Goal: Task Accomplishment & Management: Manage account settings

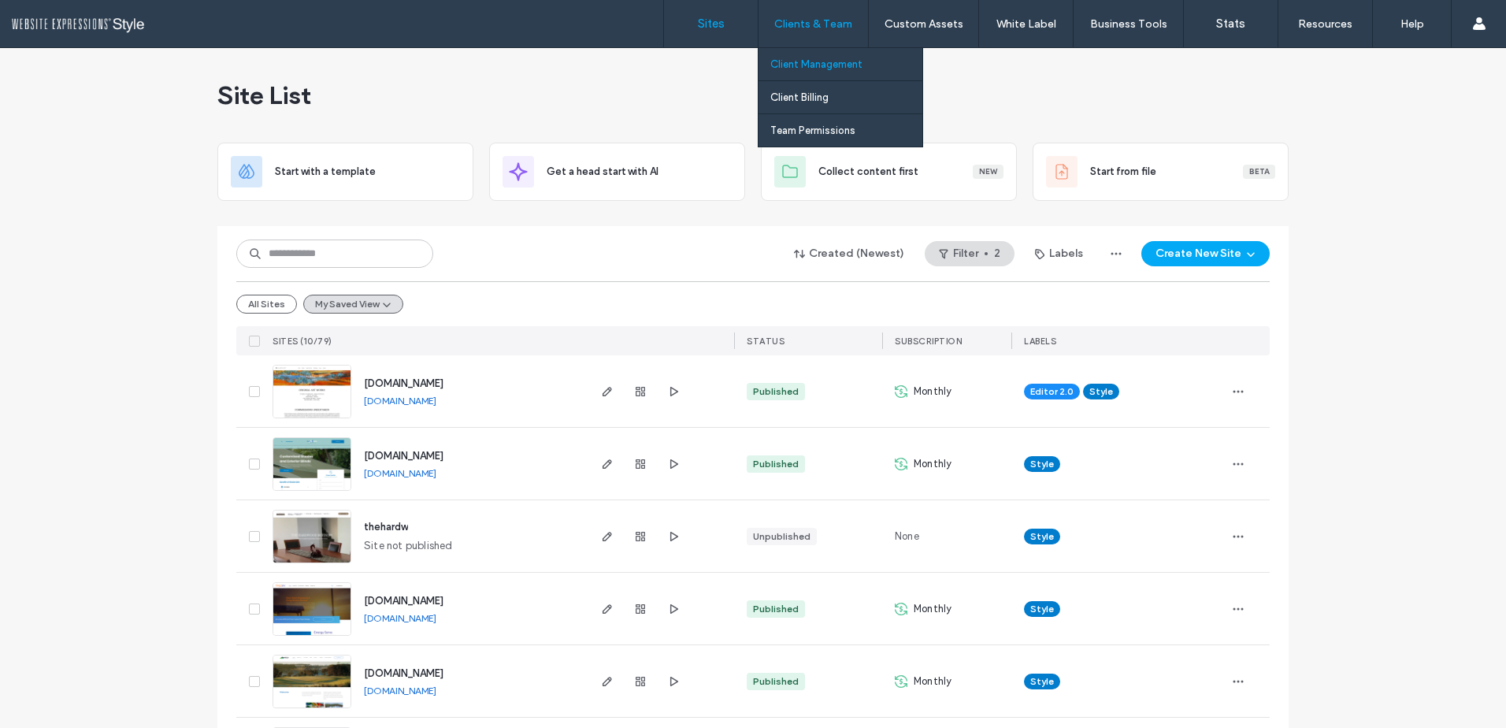
click at [803, 64] on label "Client Management" at bounding box center [816, 64] width 92 height 12
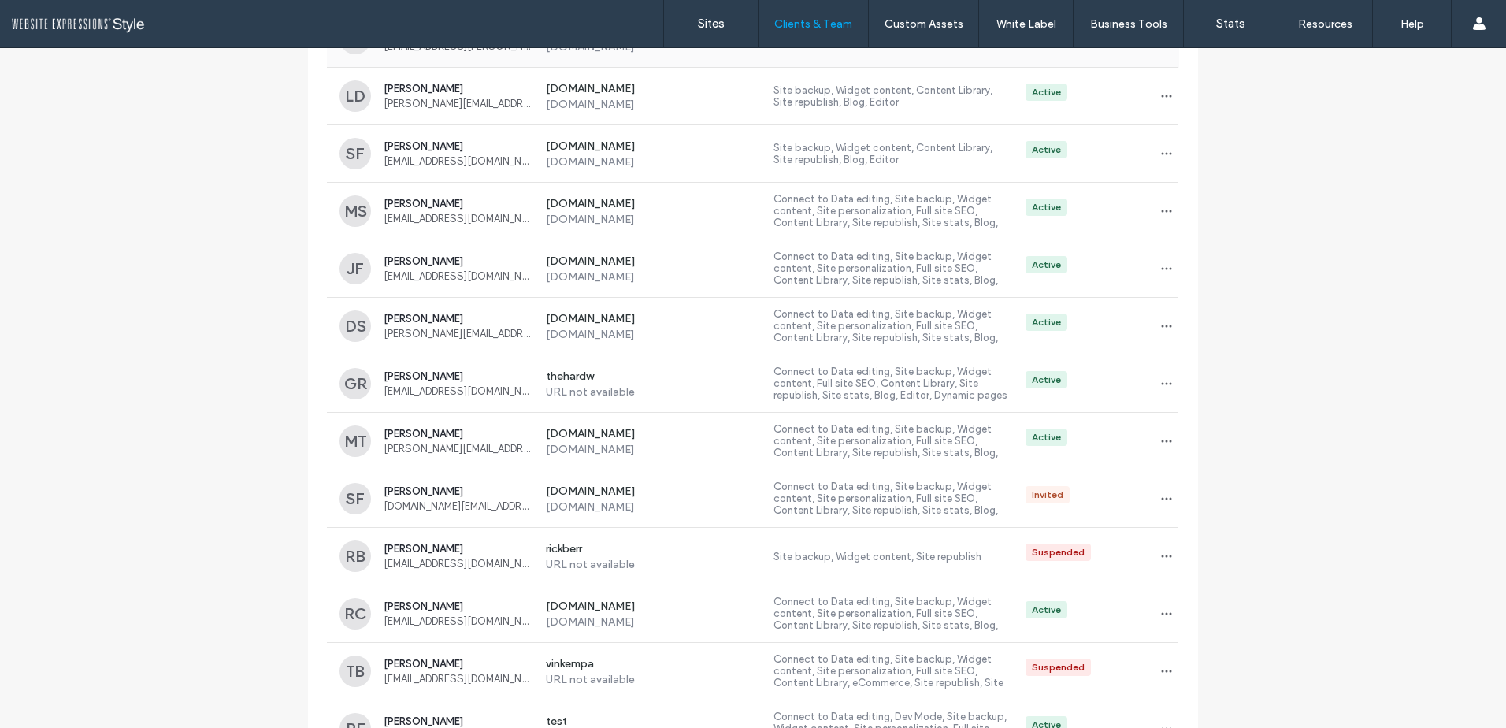
scroll to position [473, 0]
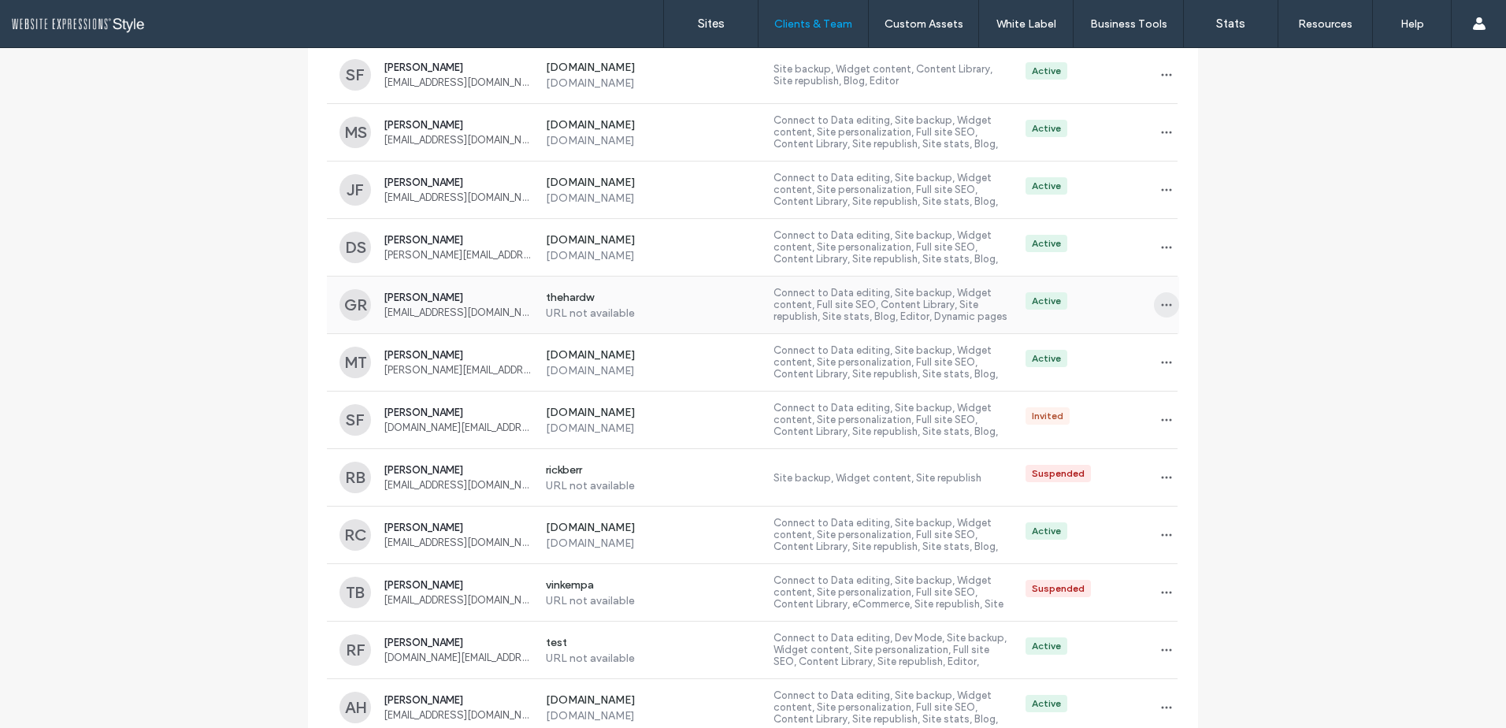
click at [1162, 306] on use "button" at bounding box center [1167, 305] width 10 height 2
click at [1201, 347] on span "Sites & Permissions" at bounding box center [1225, 346] width 89 height 16
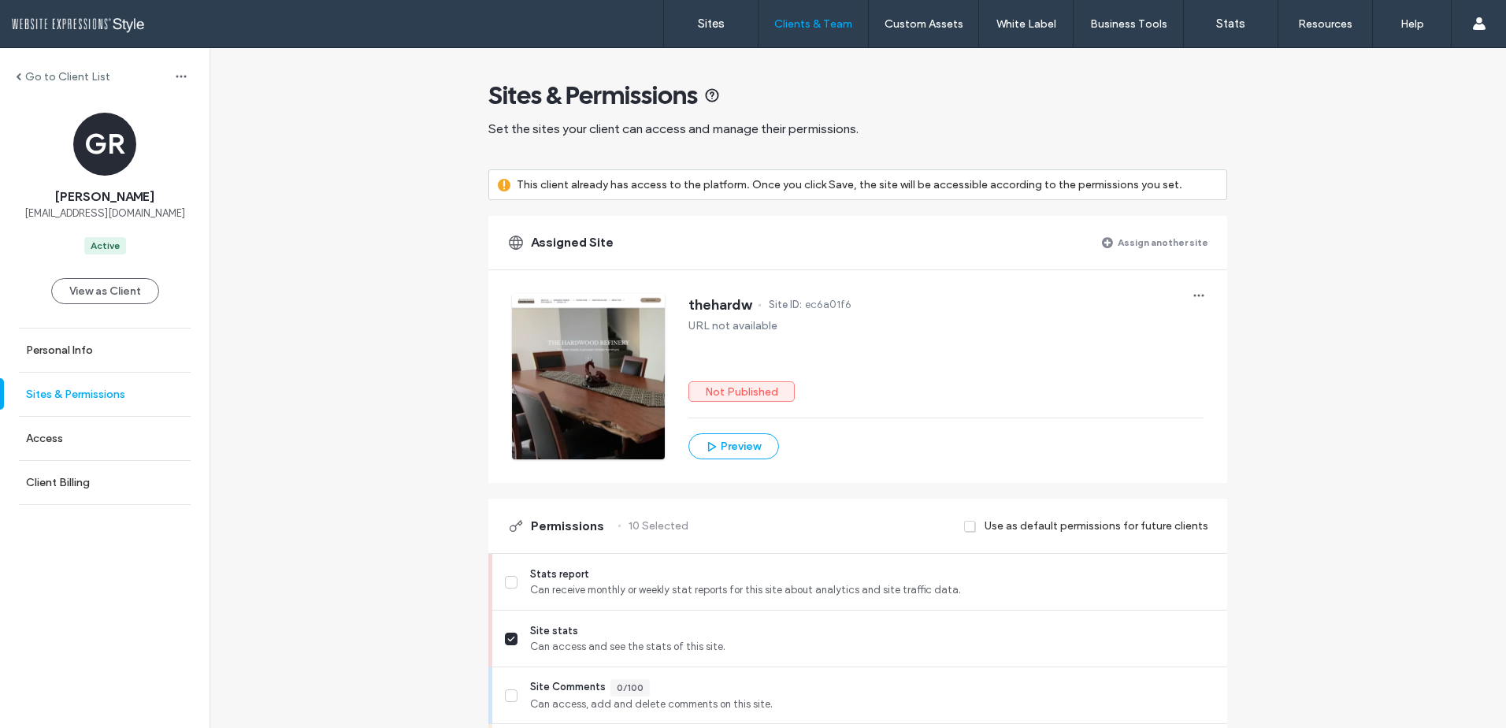
click at [74, 393] on label "Sites & Permissions" at bounding box center [75, 394] width 99 height 13
click at [1192, 299] on icon "button" at bounding box center [1198, 295] width 13 height 13
drag, startPoint x: 165, startPoint y: 115, endPoint x: 51, endPoint y: 80, distance: 119.6
click at [164, 113] on div "GR [PERSON_NAME] [EMAIL_ADDRESS][DOMAIN_NAME] Active" at bounding box center [105, 184] width 210 height 142
click at [22, 70] on div "Go to Client List" at bounding box center [63, 76] width 95 height 13
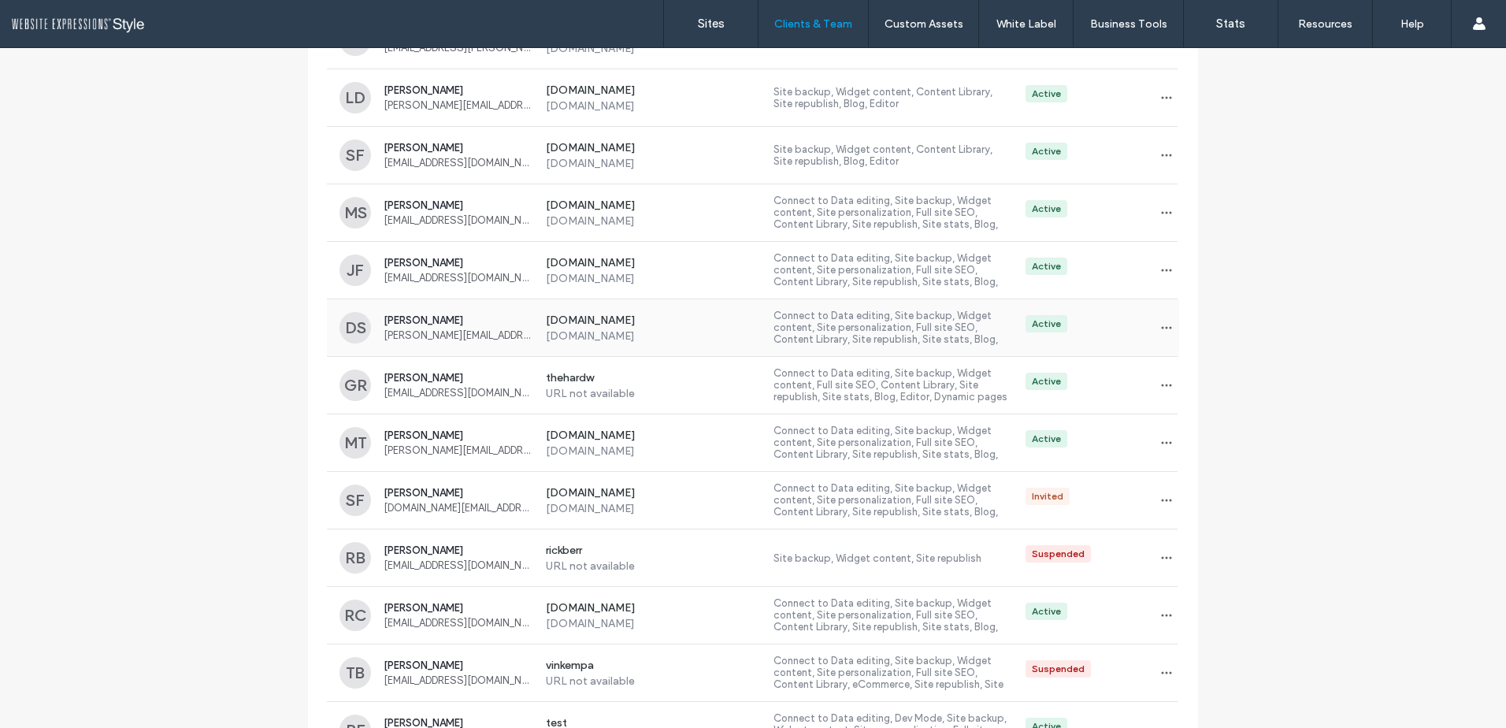
scroll to position [394, 0]
click at [1160, 386] on icon "button" at bounding box center [1166, 383] width 13 height 13
click at [1205, 484] on span "Delete client" at bounding box center [1210, 485] width 59 height 16
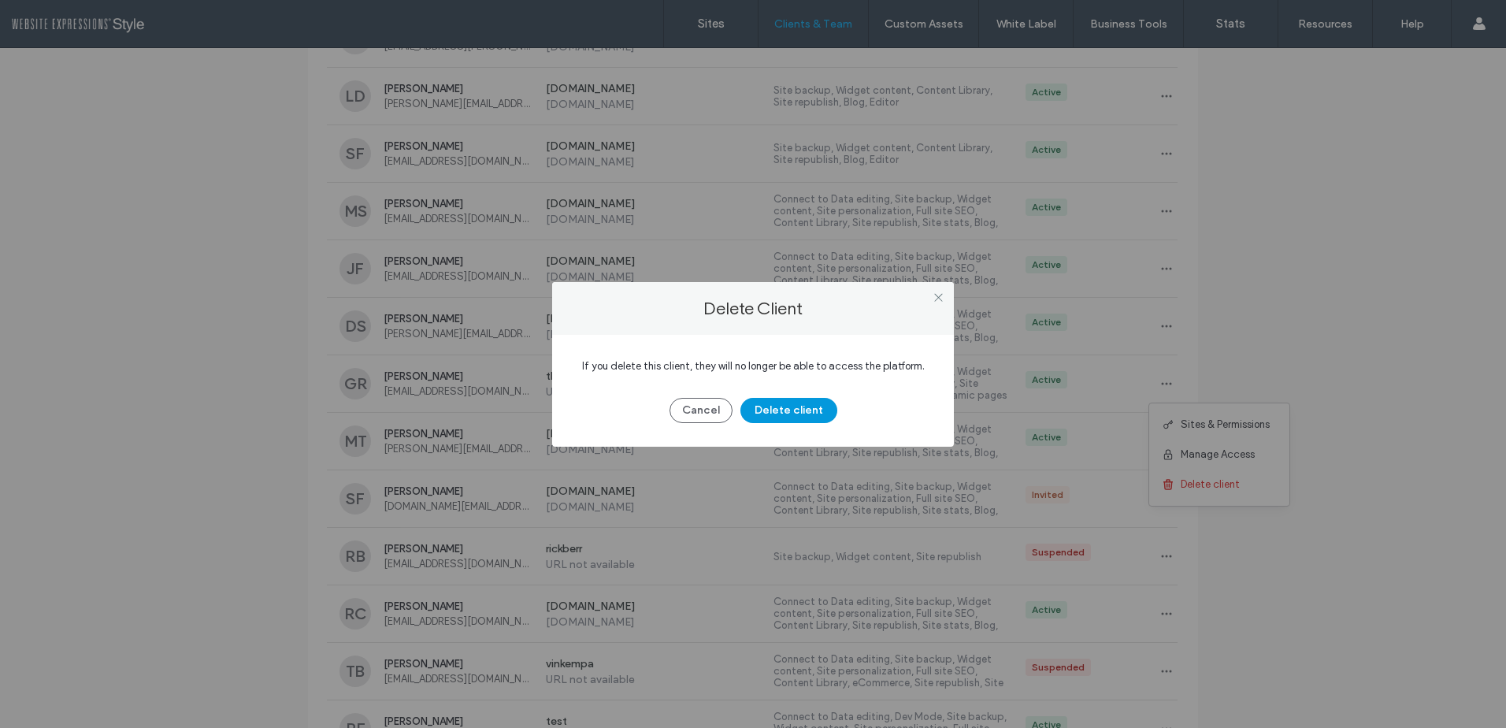
click at [787, 412] on button "Delete client" at bounding box center [788, 410] width 97 height 25
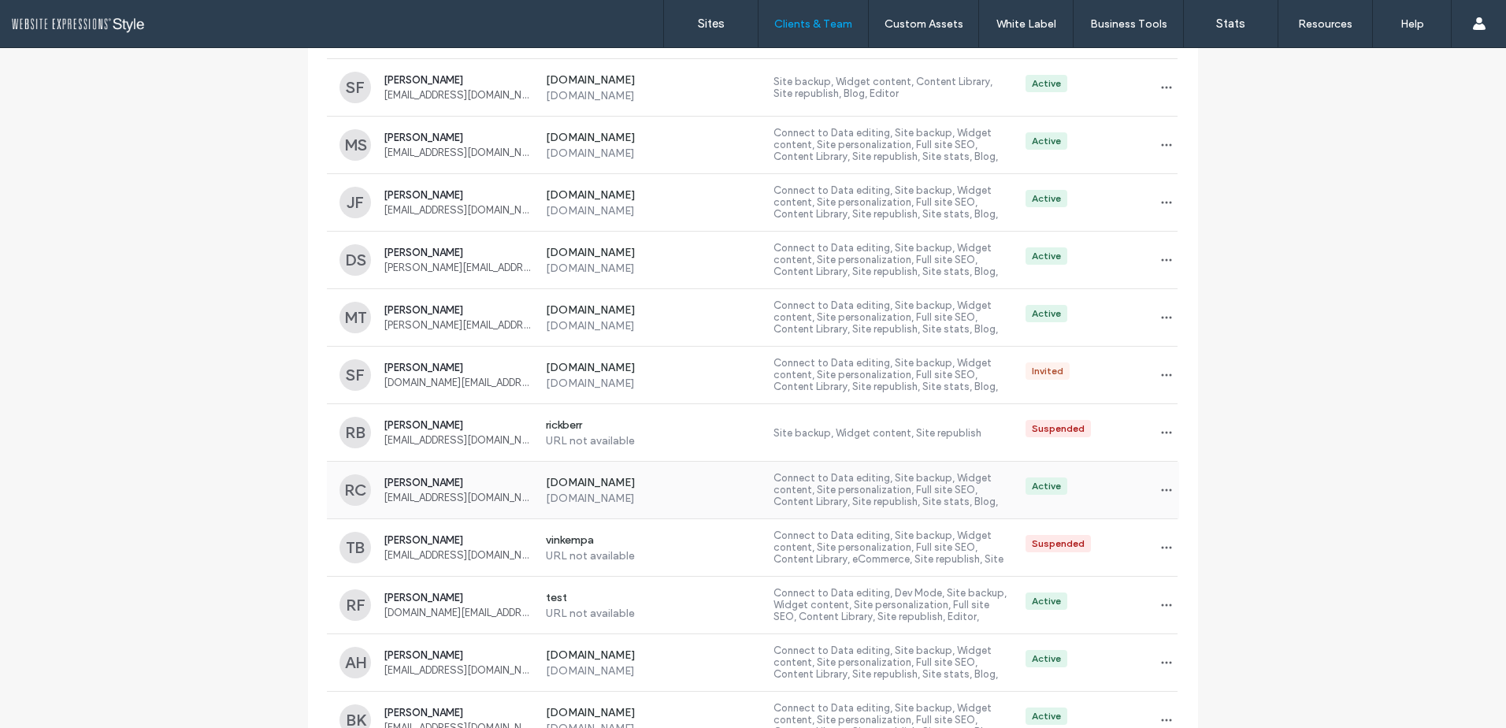
scroll to position [473, 0]
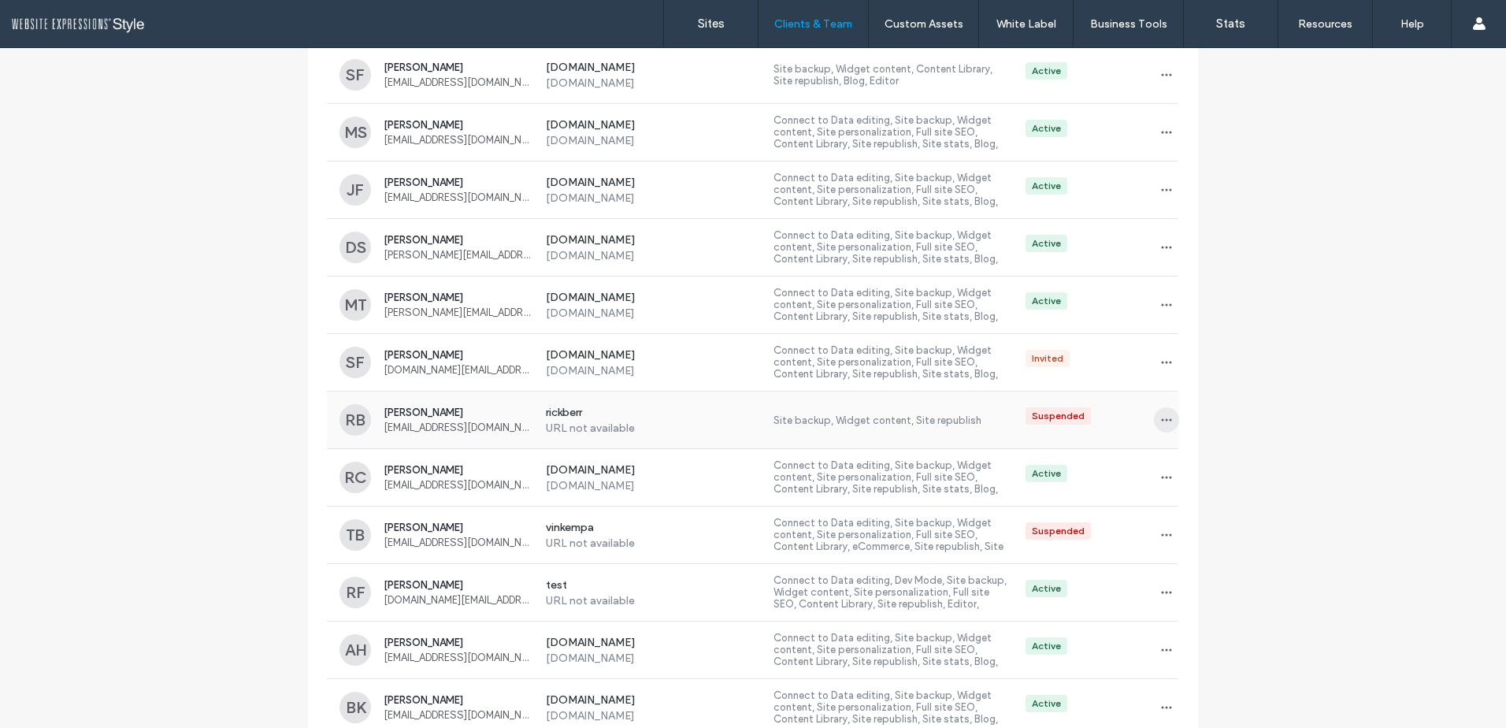
click at [1163, 418] on icon "button" at bounding box center [1166, 419] width 13 height 13
click at [1194, 520] on span "Delete client" at bounding box center [1210, 521] width 59 height 16
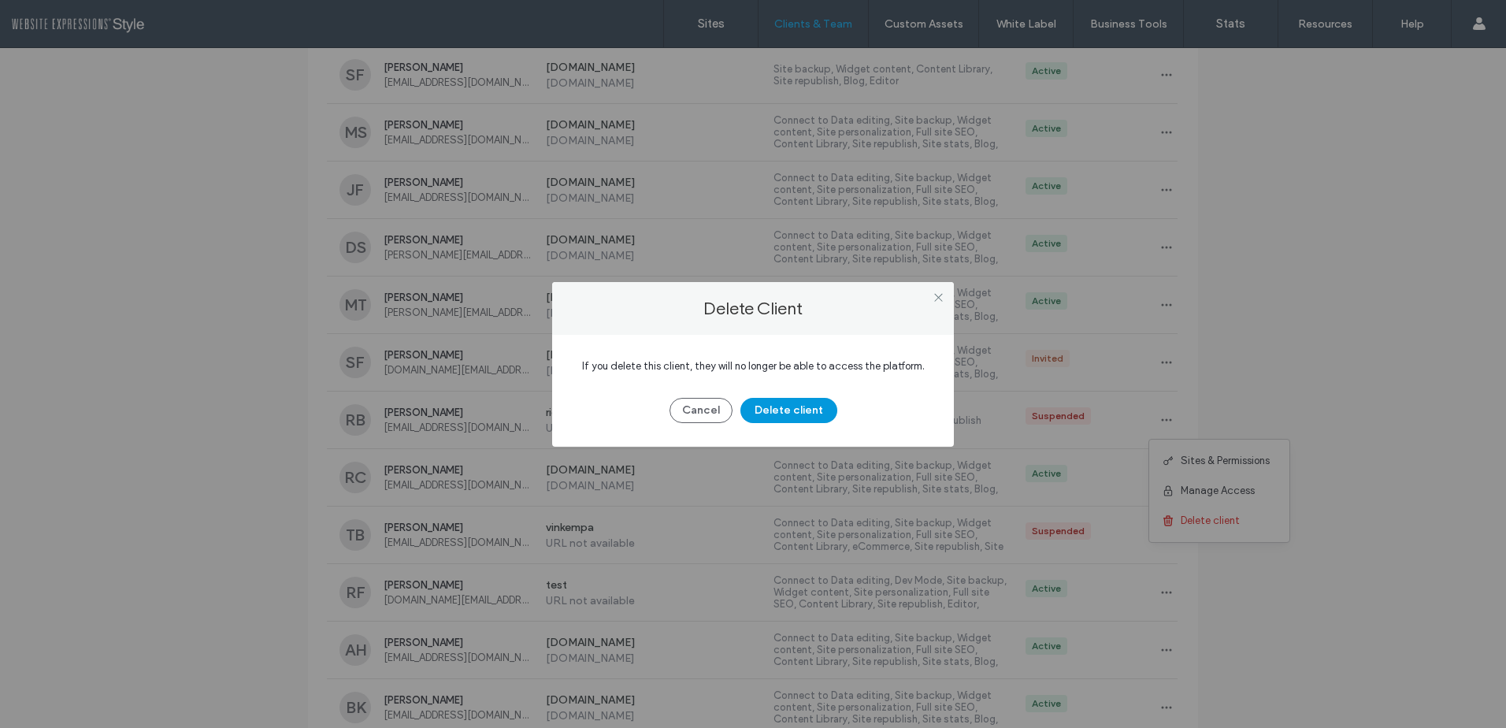
click at [782, 405] on button "Delete client" at bounding box center [788, 410] width 97 height 25
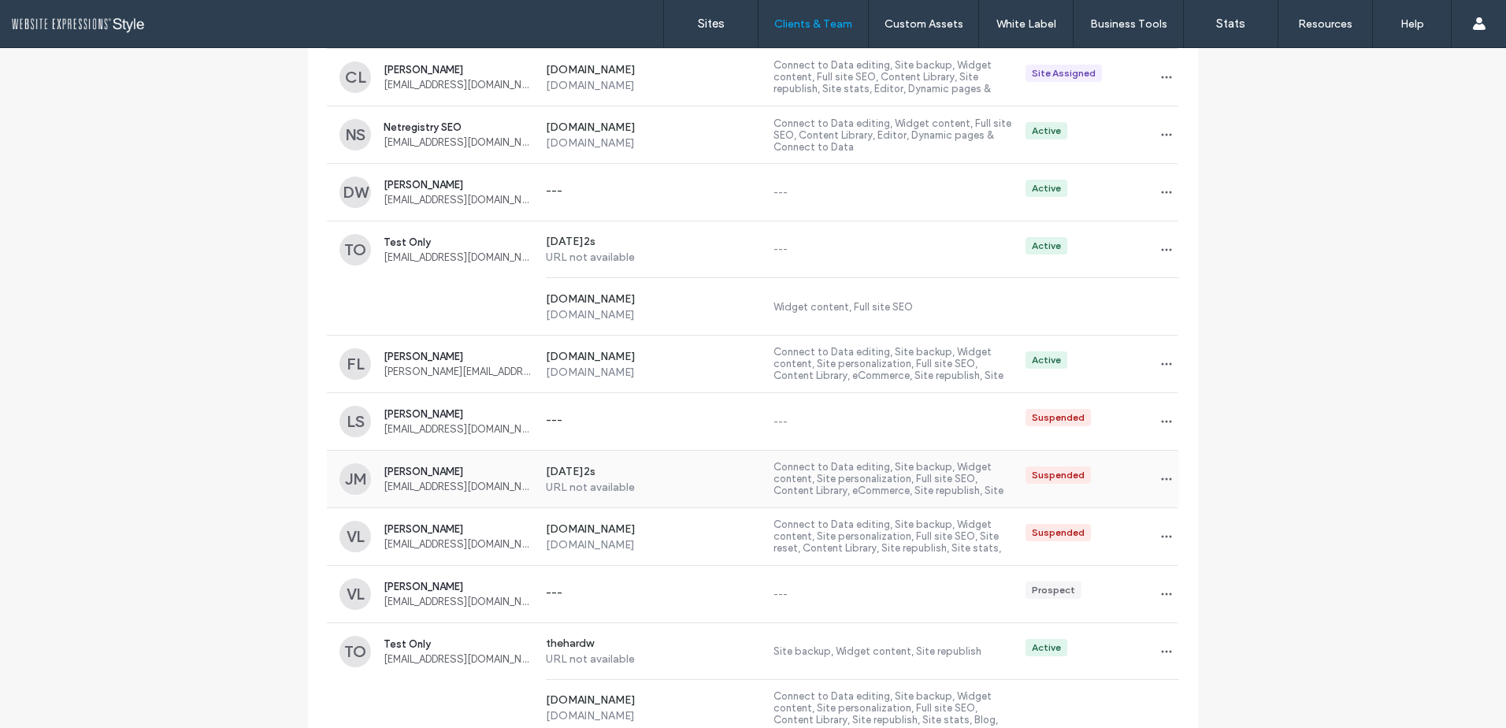
scroll to position [1181, 0]
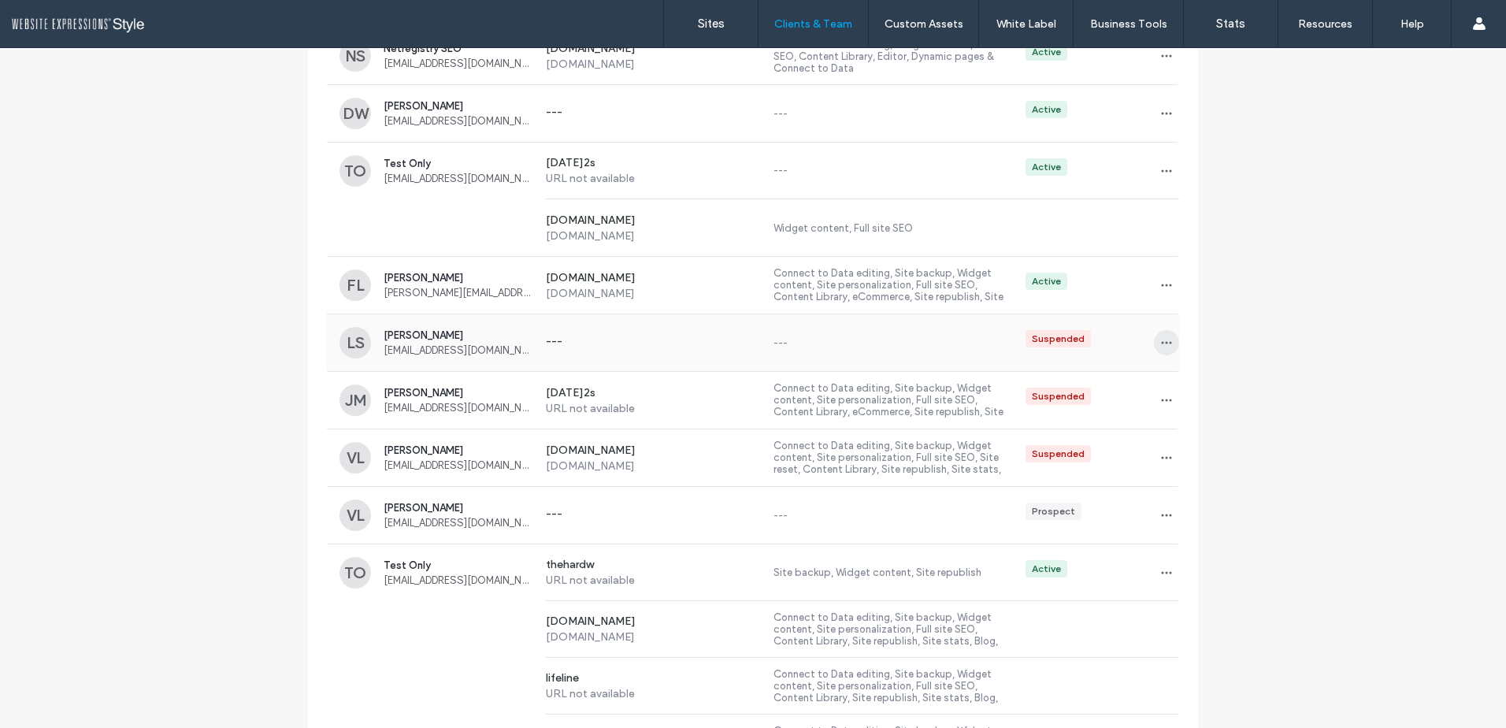
click at [1161, 341] on icon "button" at bounding box center [1166, 342] width 13 height 13
click at [1210, 447] on span "Delete client" at bounding box center [1210, 444] width 59 height 16
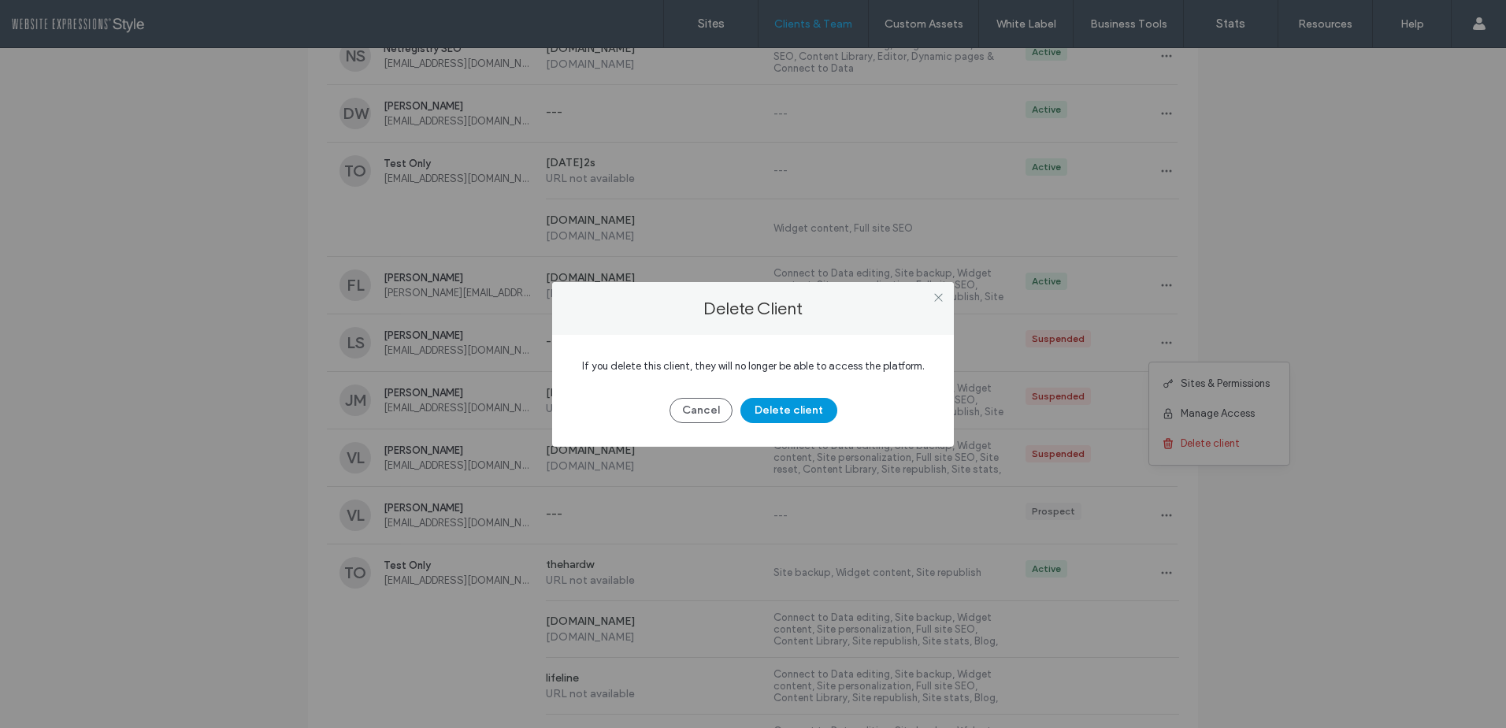
click at [783, 409] on button "Delete client" at bounding box center [788, 410] width 97 height 25
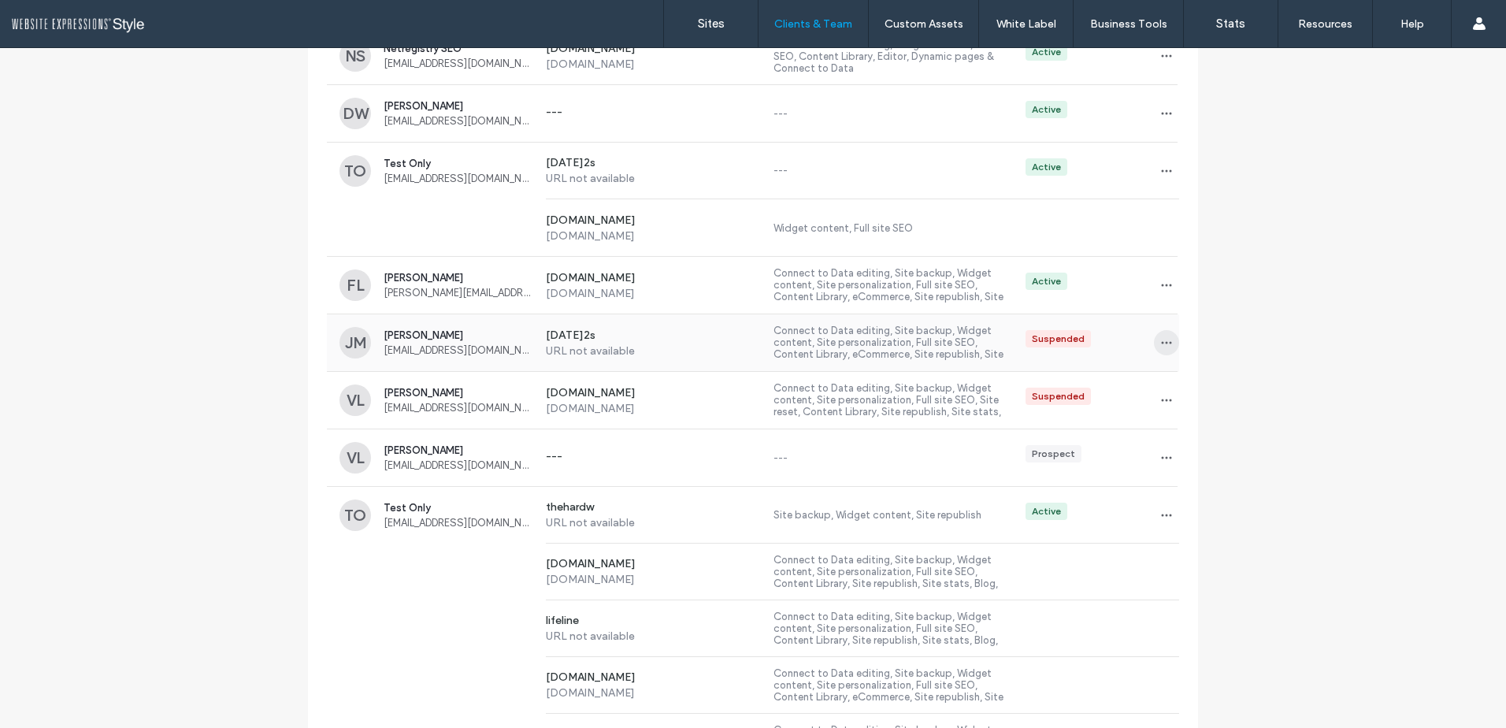
click at [1160, 344] on icon "button" at bounding box center [1166, 342] width 13 height 13
click at [1202, 448] on span "Delete client" at bounding box center [1210, 444] width 59 height 16
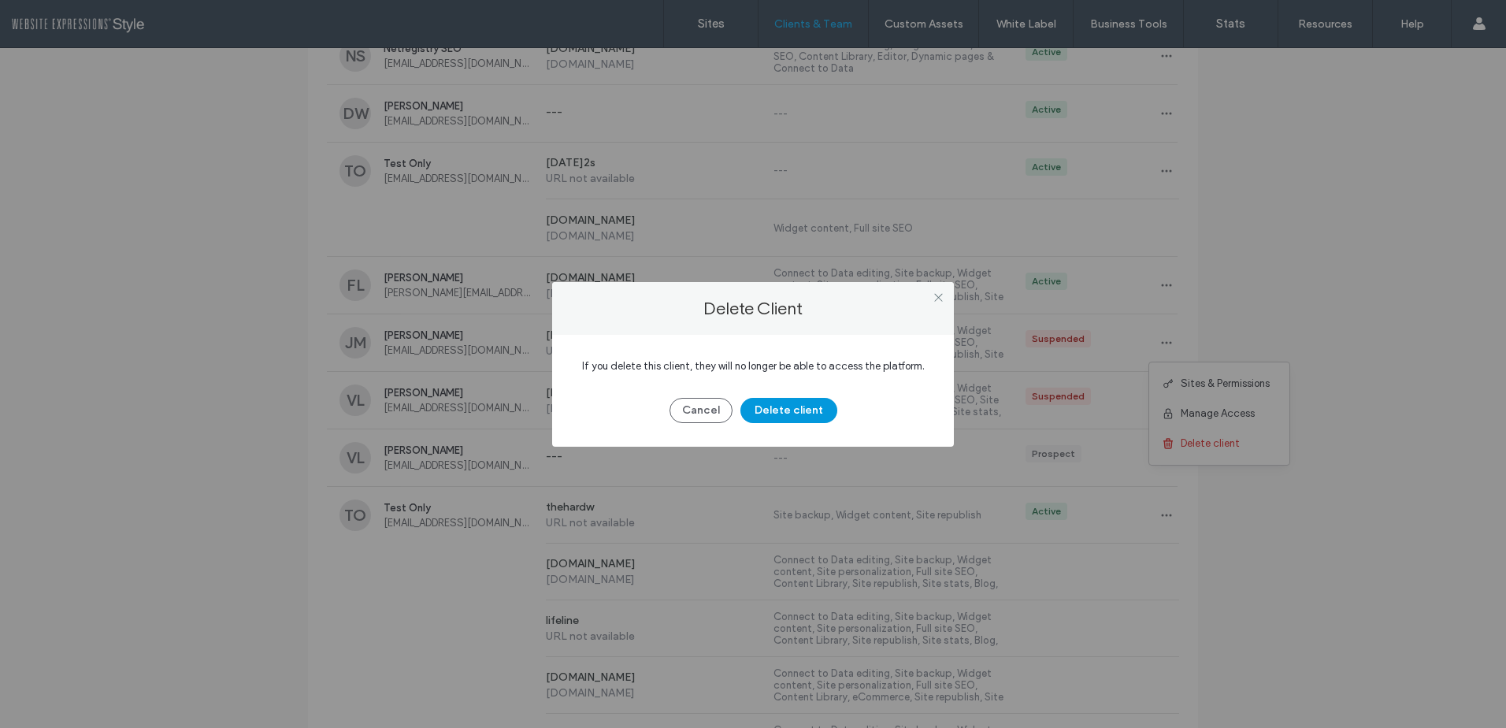
click at [788, 411] on button "Delete client" at bounding box center [788, 410] width 97 height 25
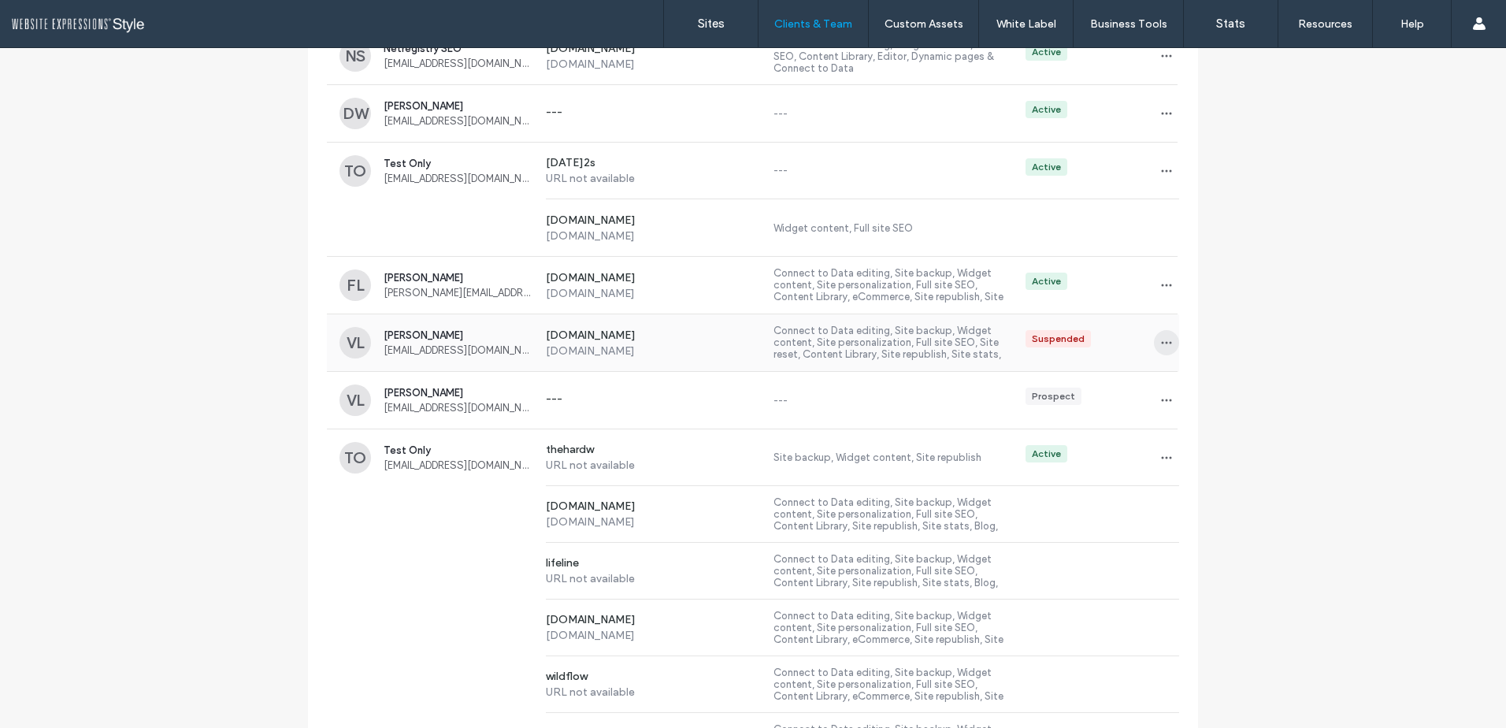
click at [1160, 341] on icon "button" at bounding box center [1166, 342] width 13 height 13
click at [1194, 443] on span "Delete client" at bounding box center [1210, 444] width 59 height 16
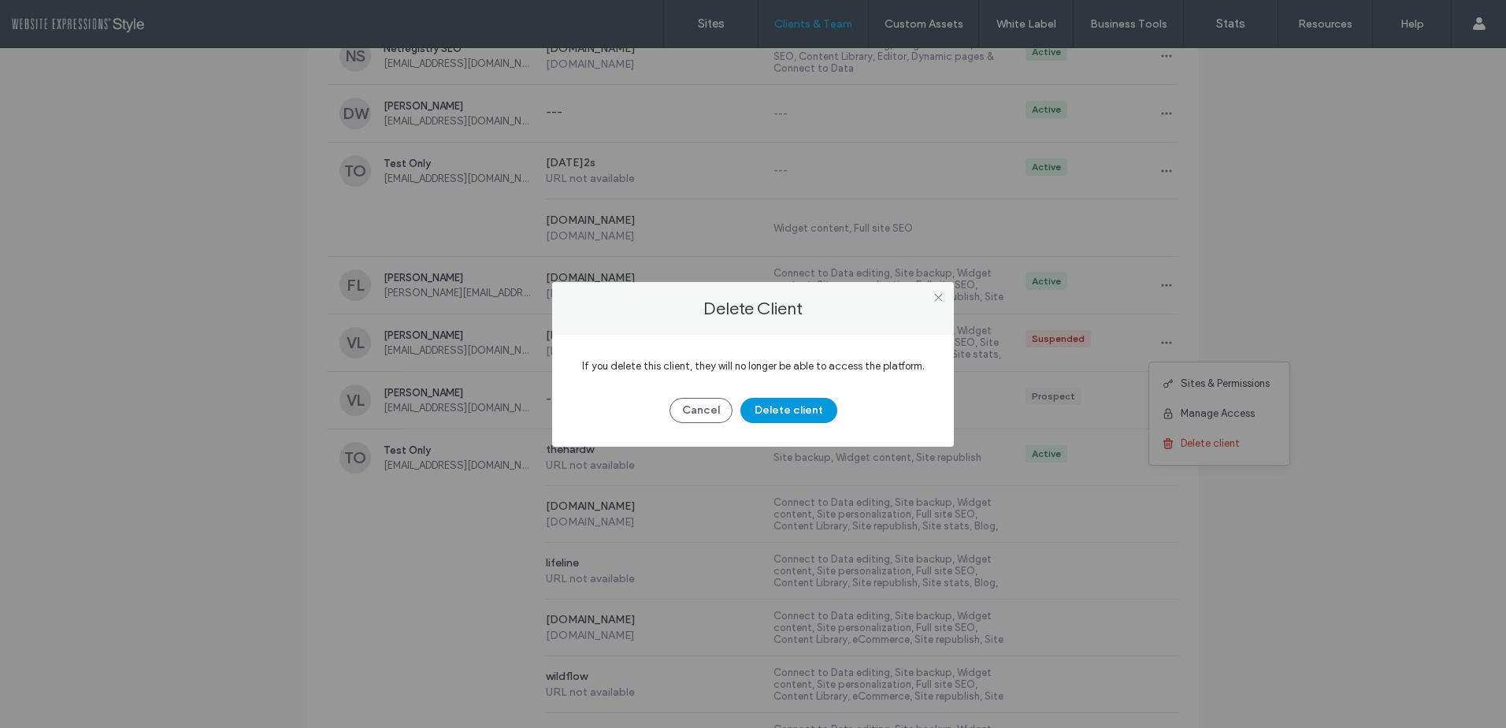
click at [788, 411] on button "Delete client" at bounding box center [788, 410] width 97 height 25
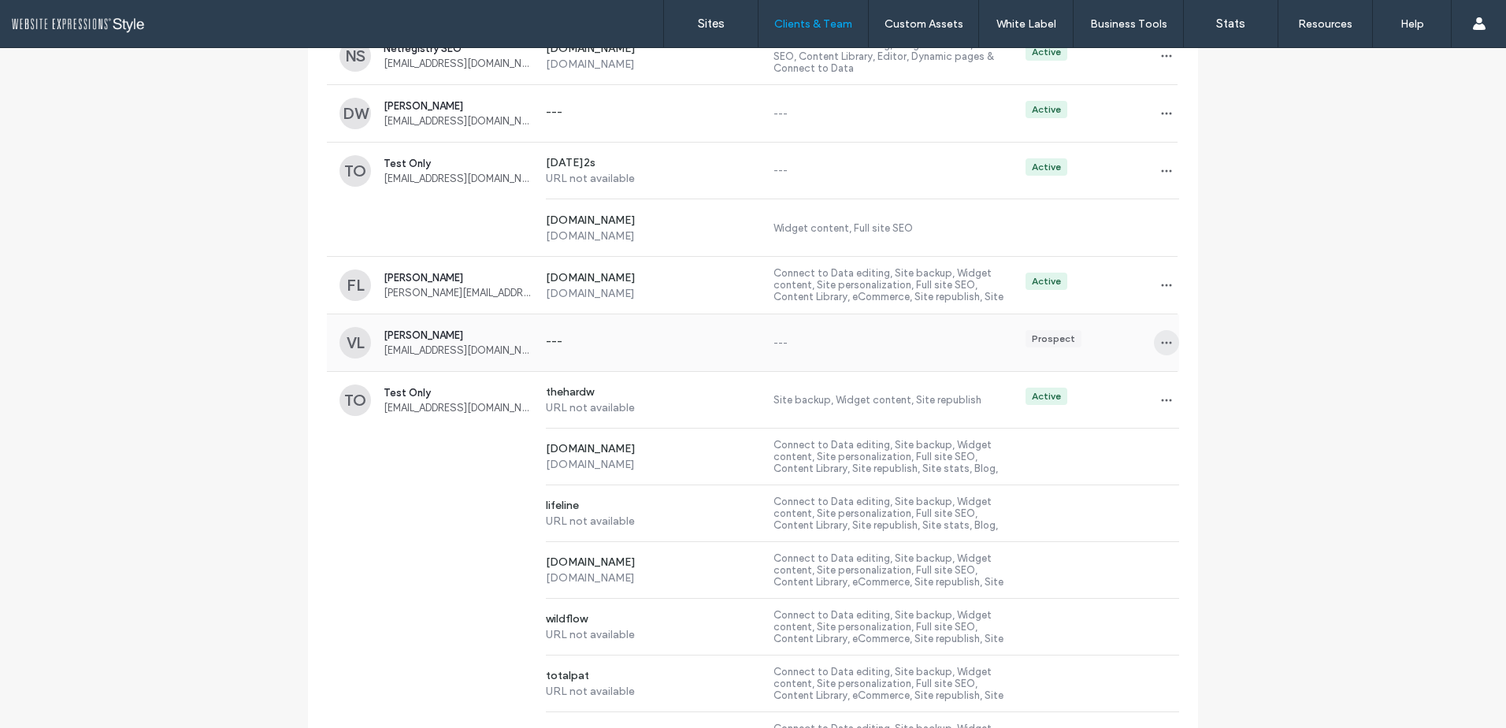
click at [1162, 343] on use "button" at bounding box center [1167, 343] width 10 height 2
click at [1212, 412] on span "Delete client" at bounding box center [1210, 414] width 59 height 16
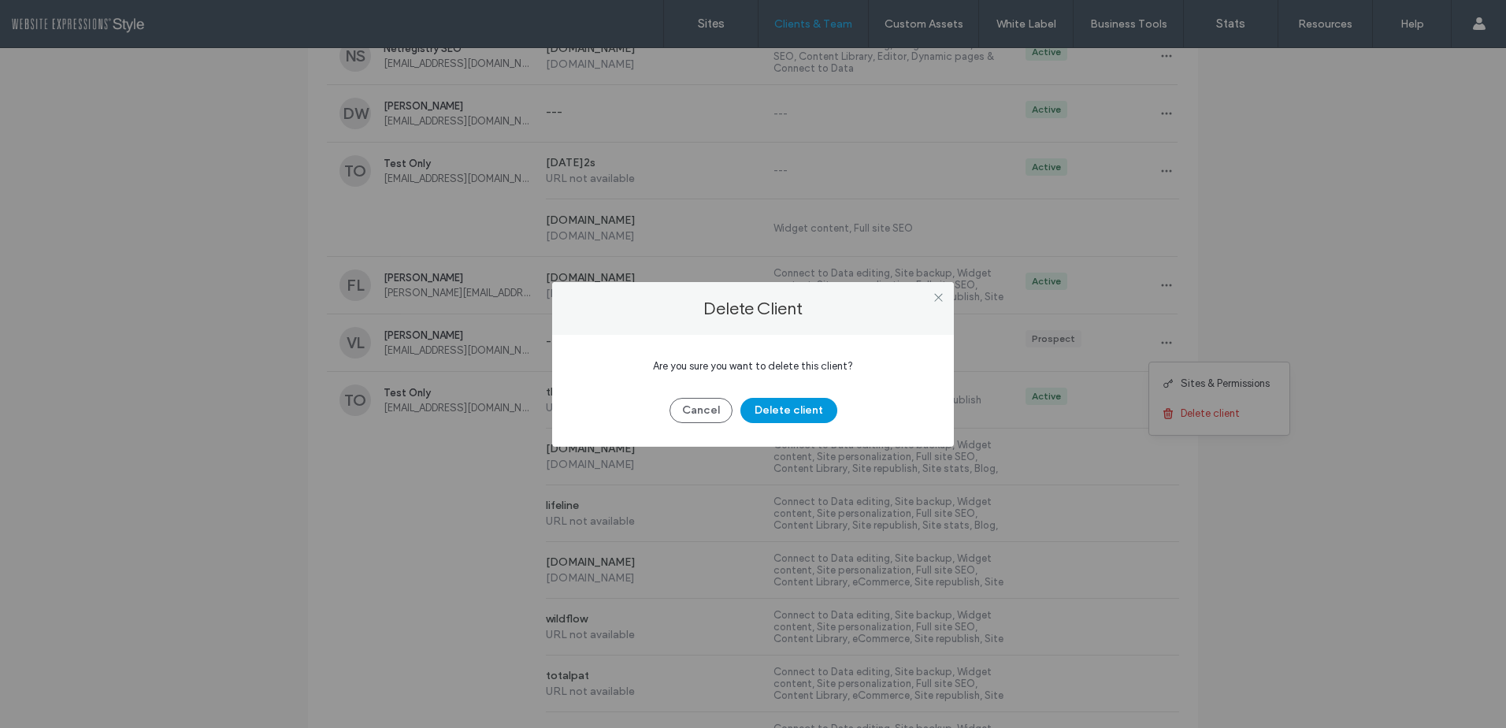
click at [793, 412] on button "Delete client" at bounding box center [788, 410] width 97 height 25
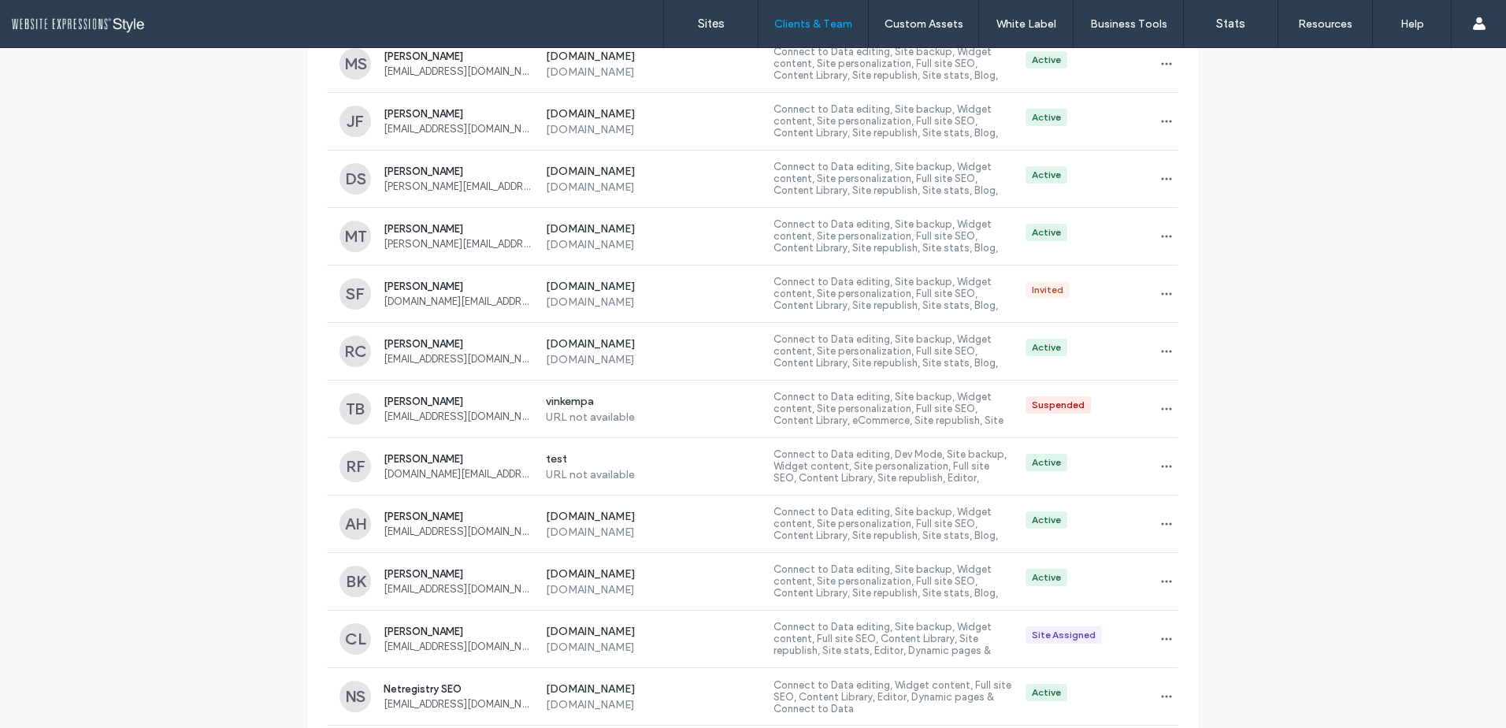
scroll to position [0, 0]
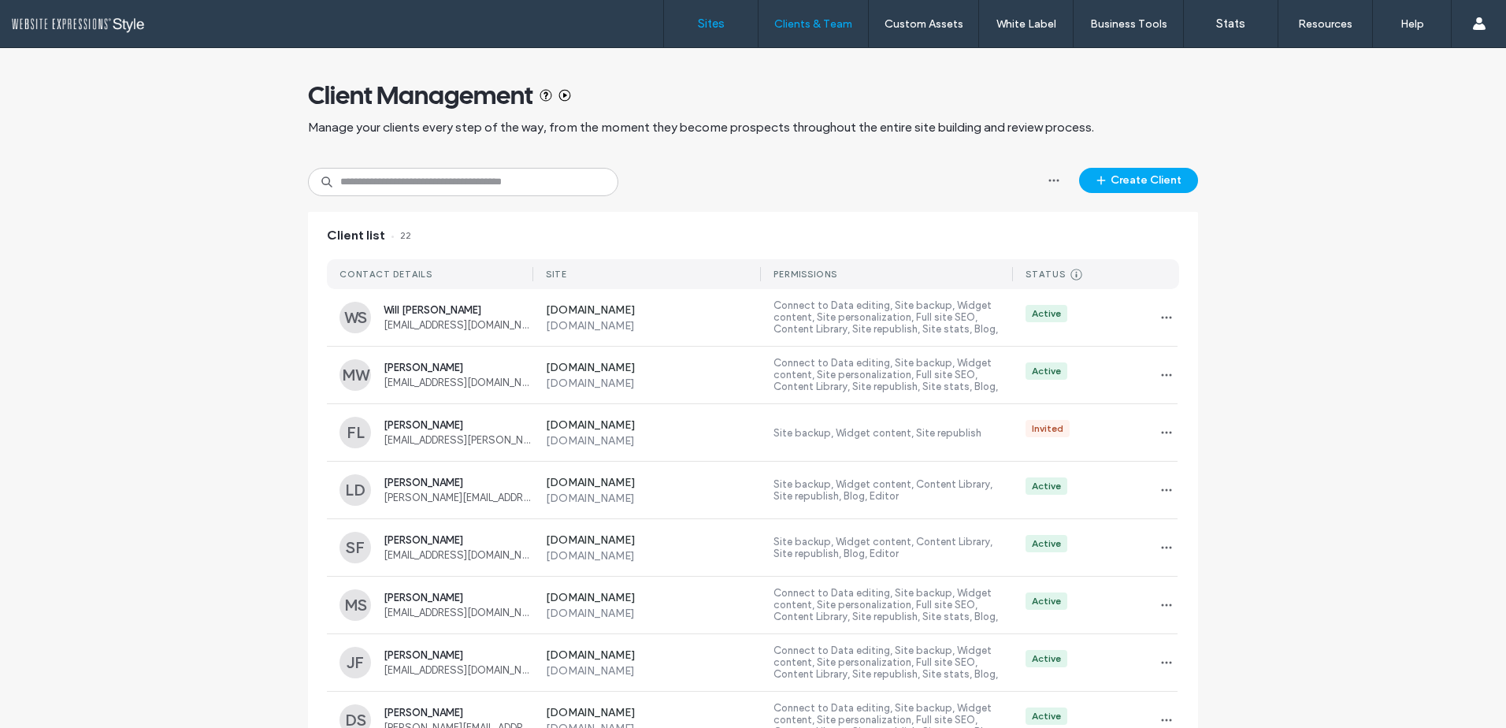
click at [714, 25] on label "Sites" at bounding box center [711, 24] width 27 height 14
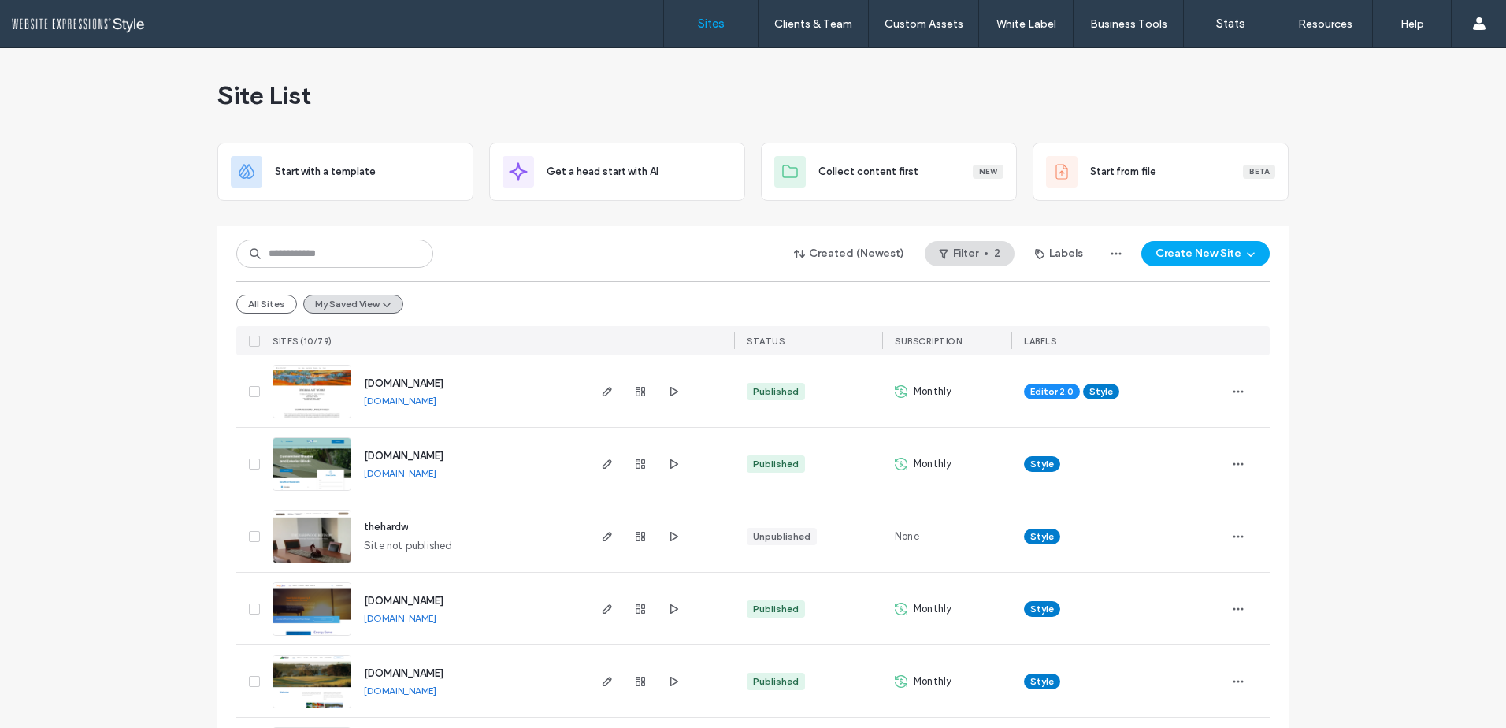
click at [251, 534] on icon at bounding box center [254, 536] width 6 height 5
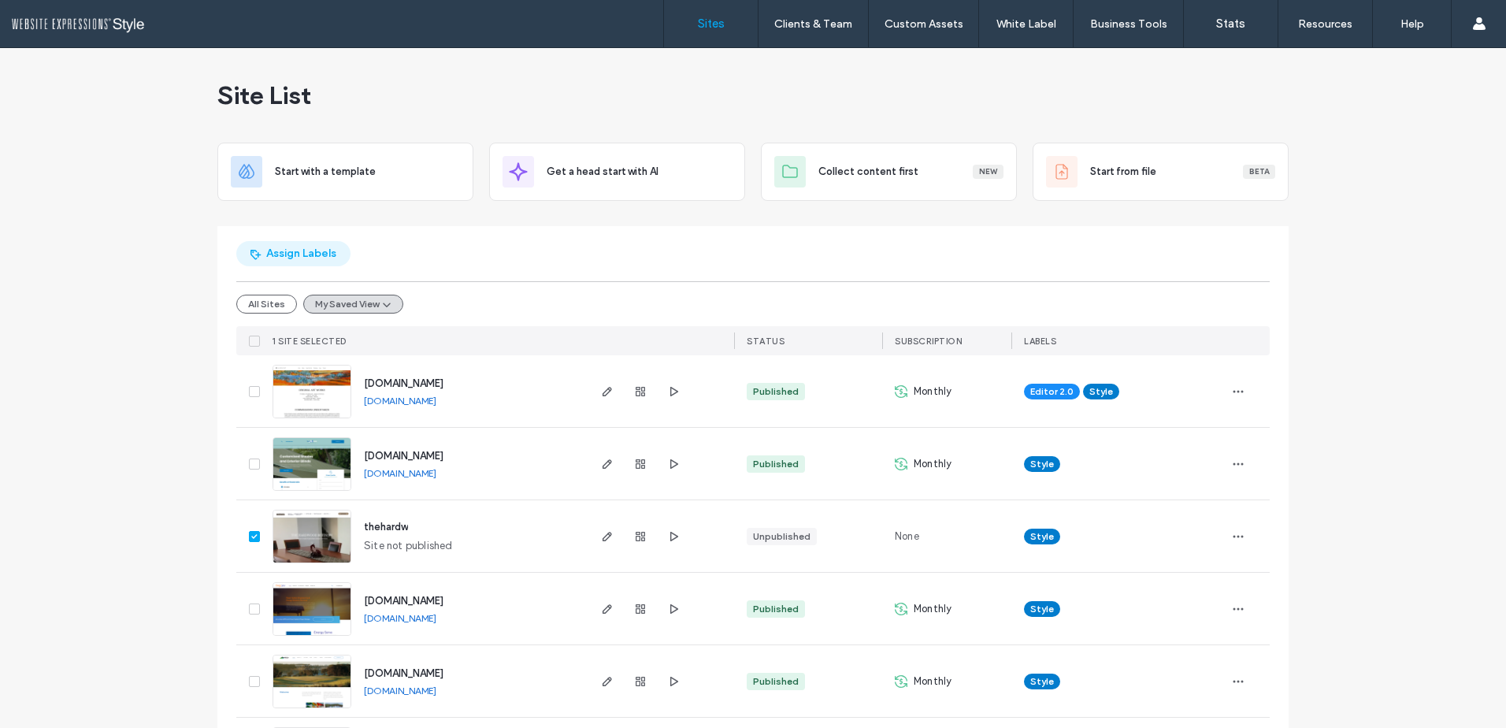
click at [287, 250] on button "Assign Labels" at bounding box center [293, 253] width 114 height 25
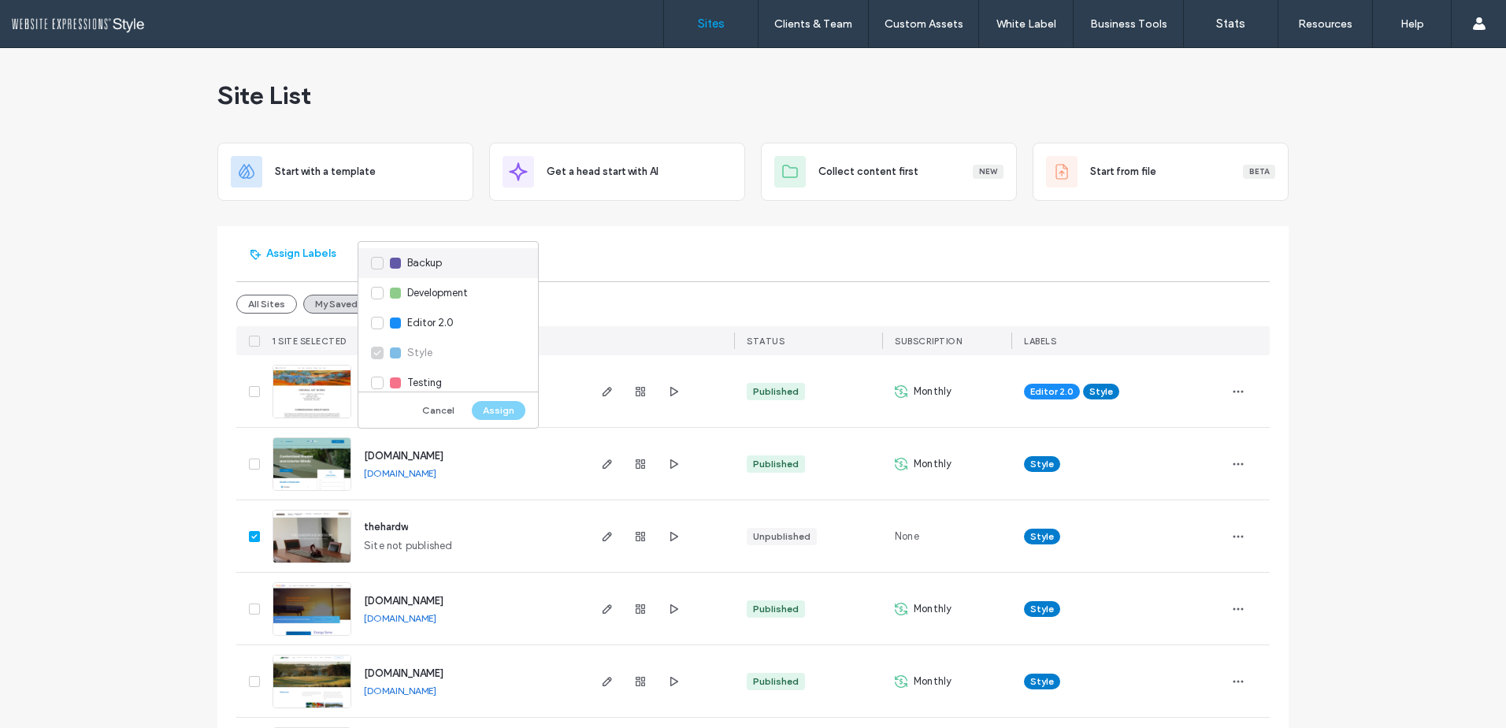
click at [420, 261] on span "Backup" at bounding box center [424, 263] width 35 height 16
click at [491, 409] on button "Assign" at bounding box center [499, 410] width 54 height 19
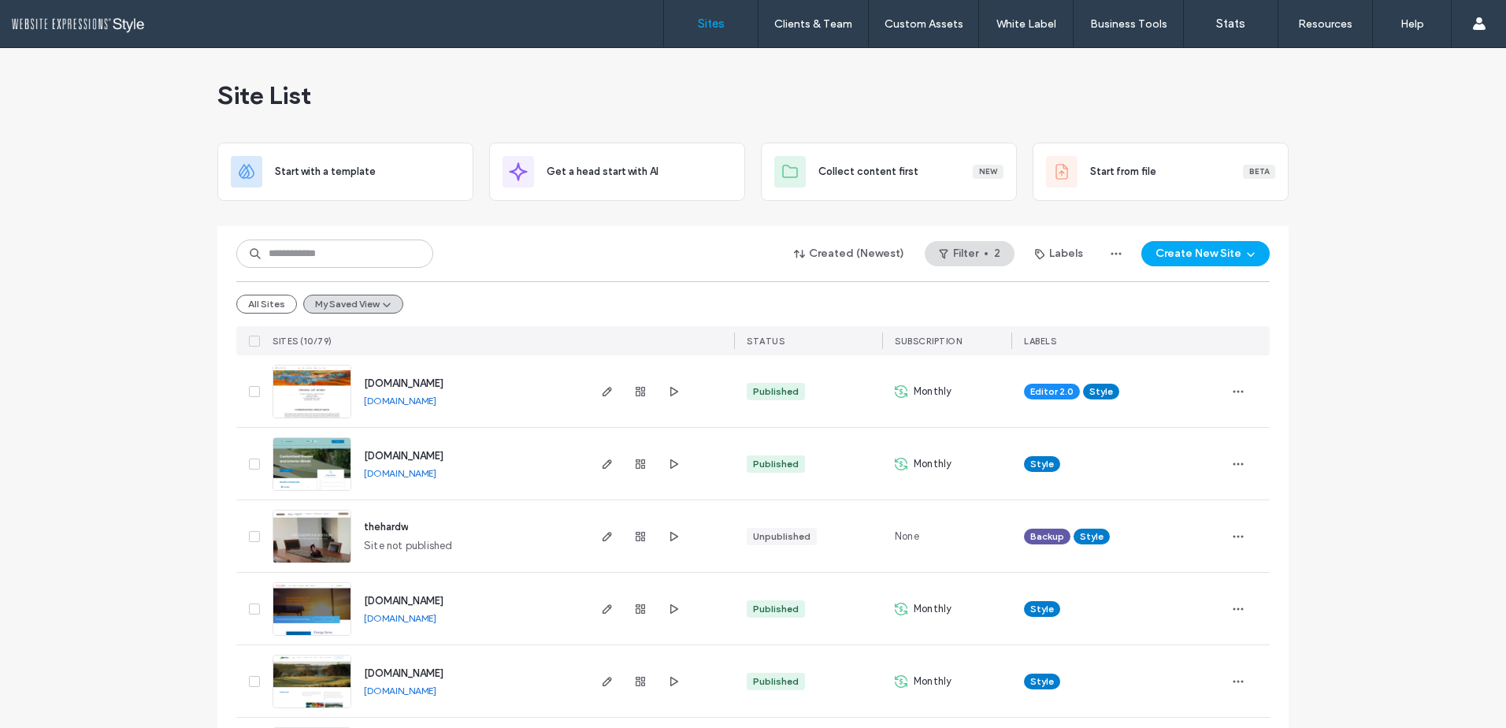
click at [1081, 534] on span "Style" at bounding box center [1092, 536] width 24 height 14
click at [1118, 525] on use at bounding box center [1120, 524] width 4 height 4
click at [1160, 383] on div "Editor 2.0 Style" at bounding box center [1118, 391] width 188 height 35
